Goal: Navigation & Orientation: Find specific page/section

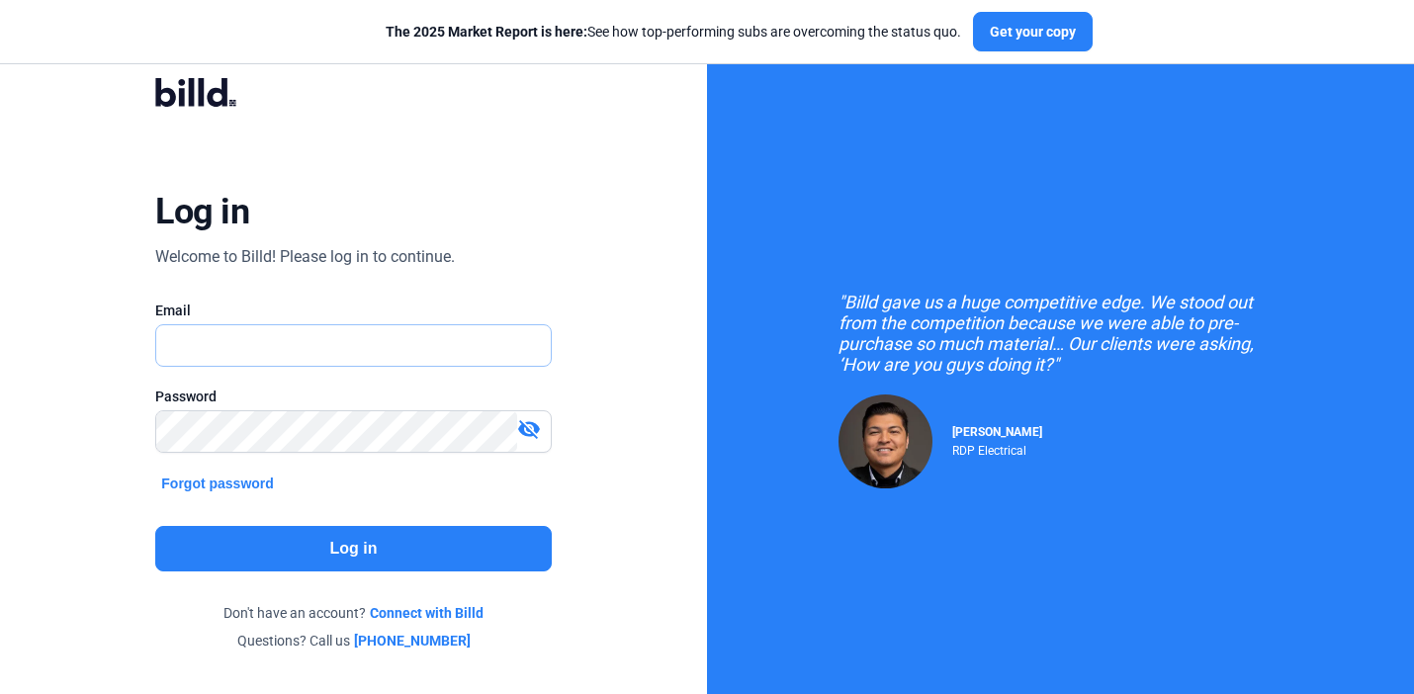
click at [348, 341] on input "text" at bounding box center [353, 345] width 394 height 41
type input "[EMAIL_ADDRESS][DOMAIN_NAME]"
click at [314, 555] on button "Log in" at bounding box center [353, 548] width 396 height 45
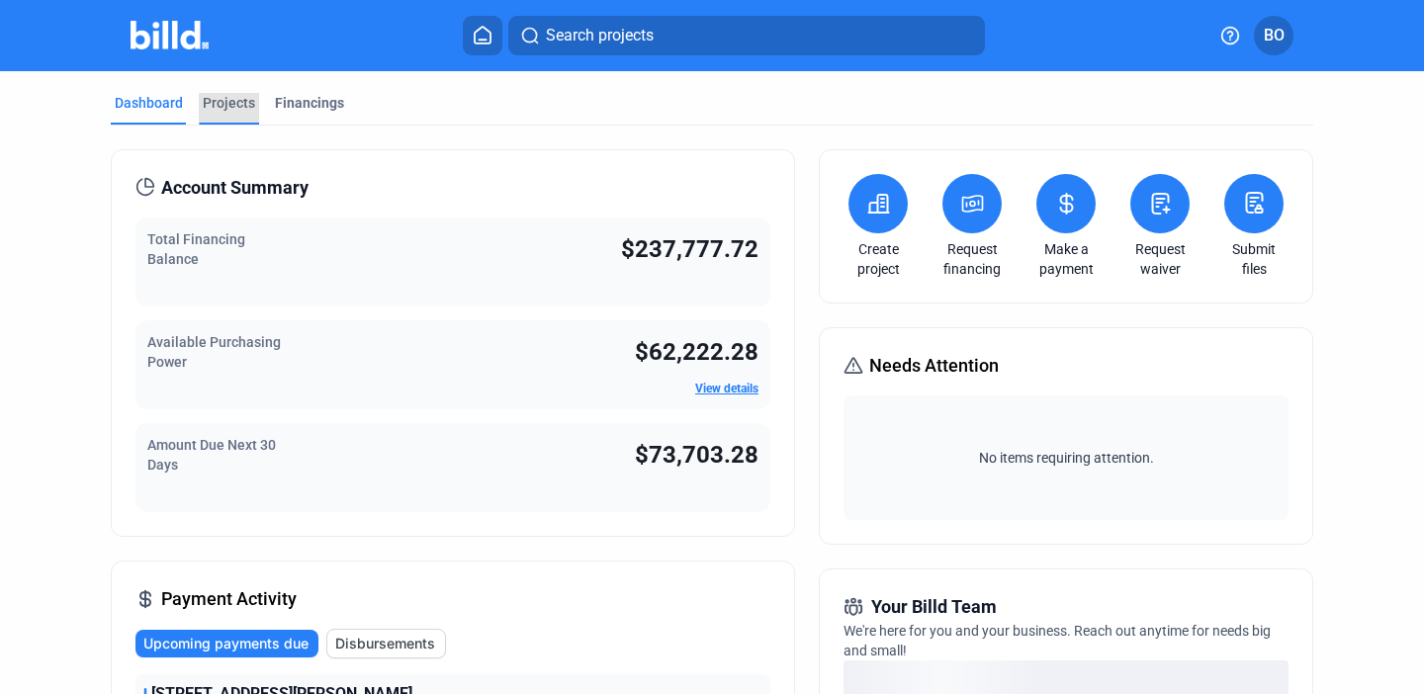
click at [227, 105] on div "Projects" at bounding box center [229, 103] width 52 height 20
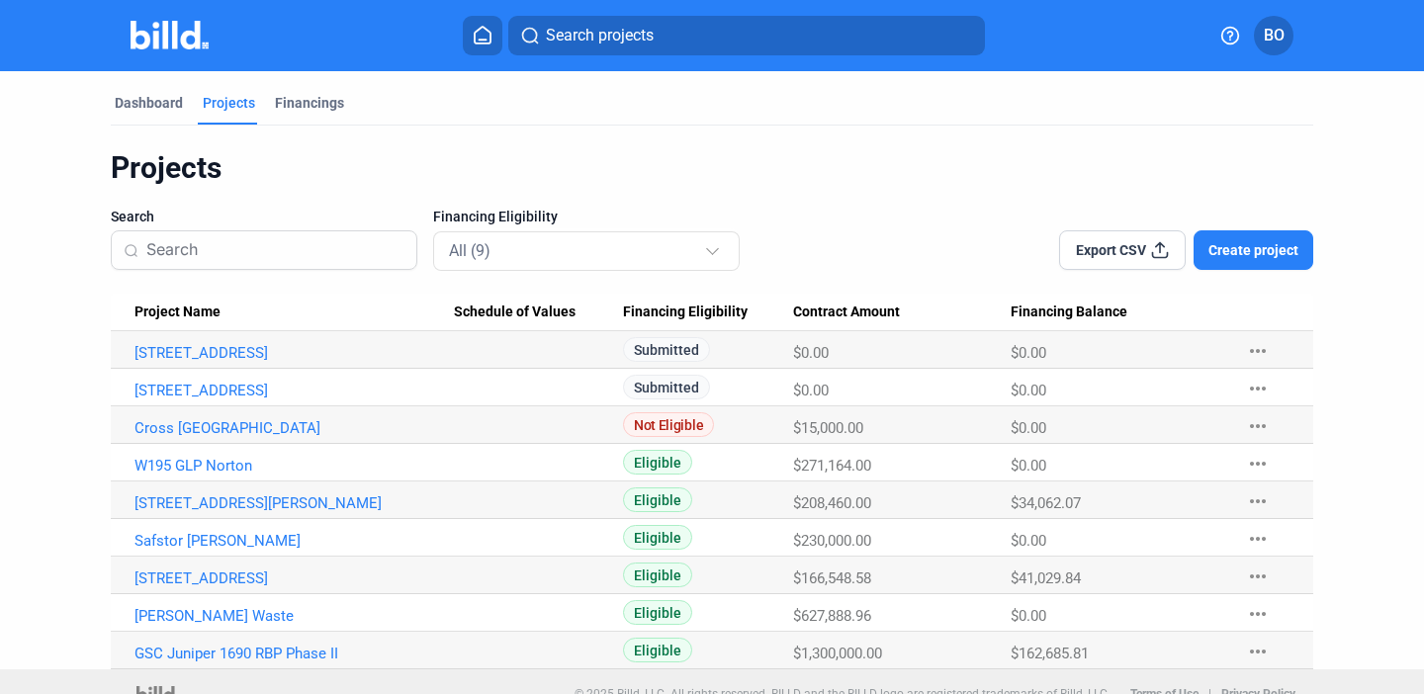
scroll to position [25, 0]
